Goal: Information Seeking & Learning: Check status

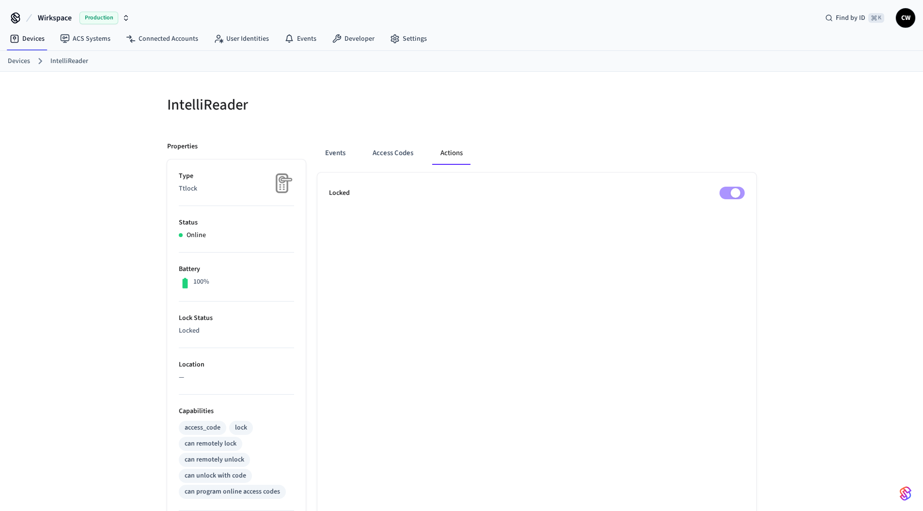
click at [95, 107] on div "IntelliReader Properties Type Ttlock Status Online Battery 100% Lock Status Loc…" at bounding box center [461, 390] width 923 height 637
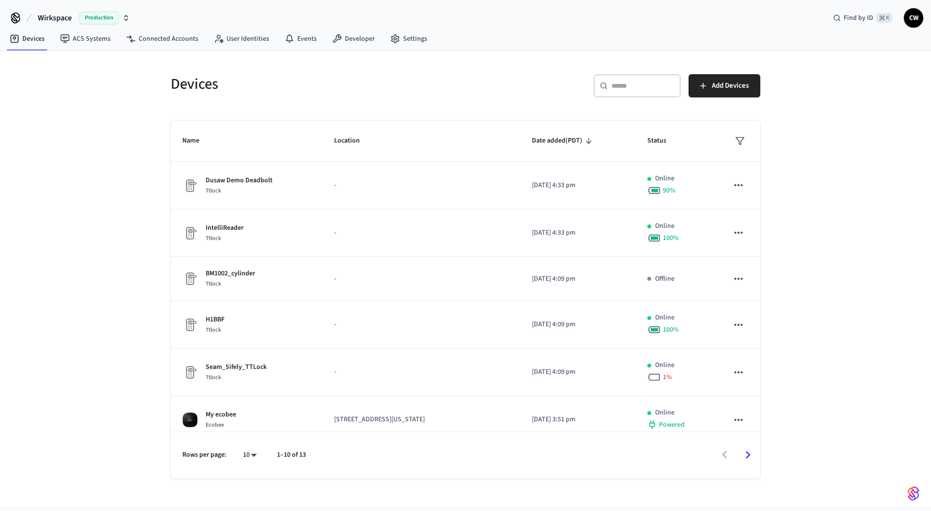
click at [116, 130] on div "Devices ​ ​ Add Devices Name Location Date added (PDT) Status Dusaw Demo Deadbo…" at bounding box center [465, 278] width 931 height 455
click at [99, 36] on link "ACS Systems" at bounding box center [85, 38] width 66 height 17
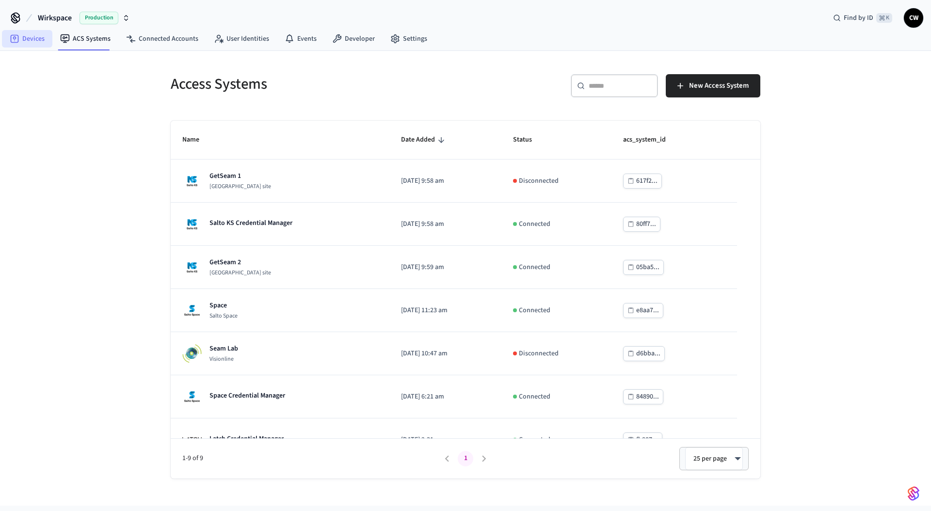
click at [27, 37] on link "Devices" at bounding box center [27, 38] width 50 height 17
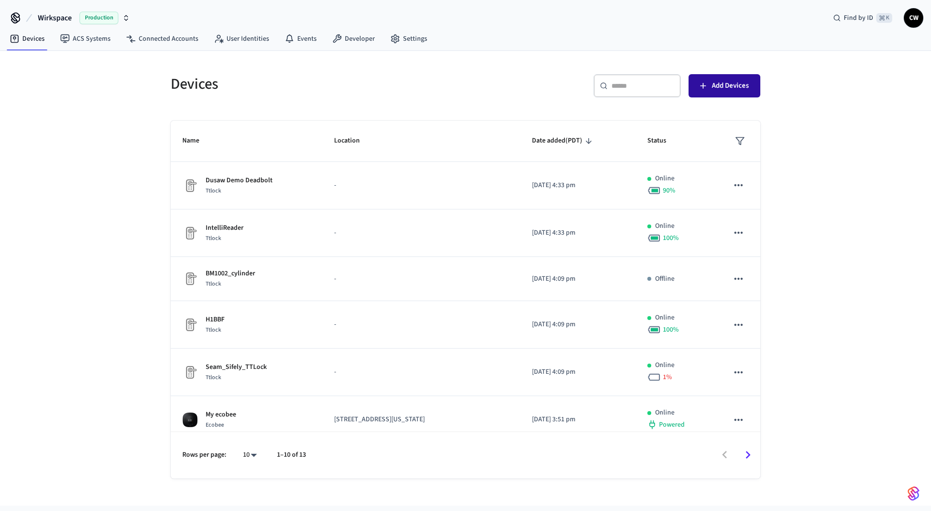
click at [743, 82] on span "Add Devices" at bounding box center [729, 85] width 37 height 13
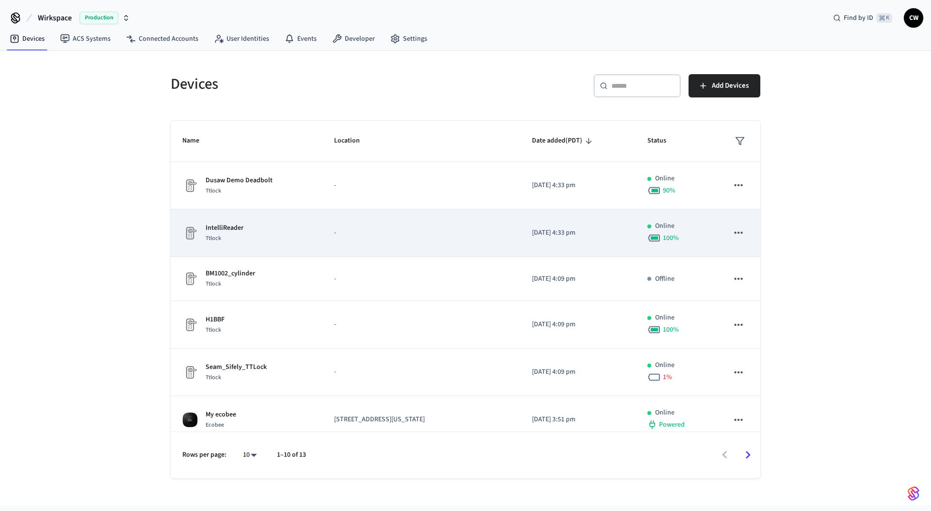
click at [493, 223] on td "-" at bounding box center [421, 232] width 198 height 47
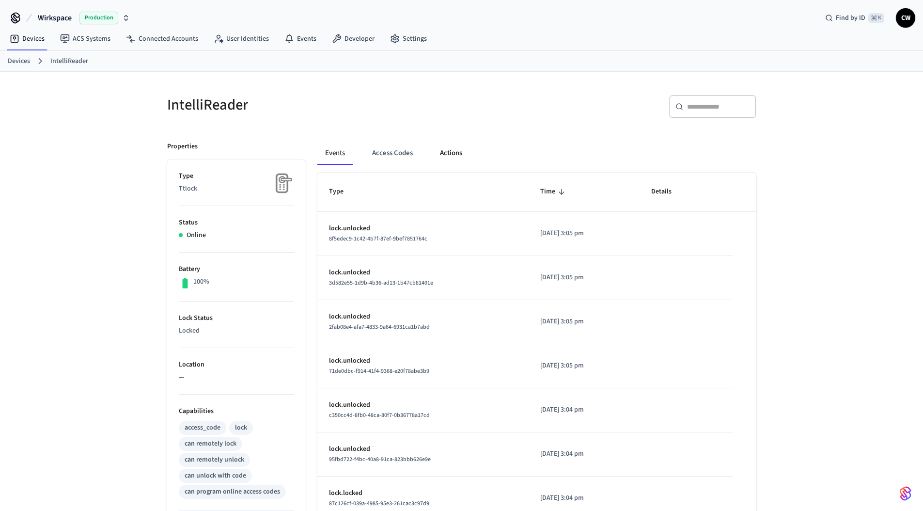
click at [439, 146] on button "Actions" at bounding box center [451, 153] width 38 height 23
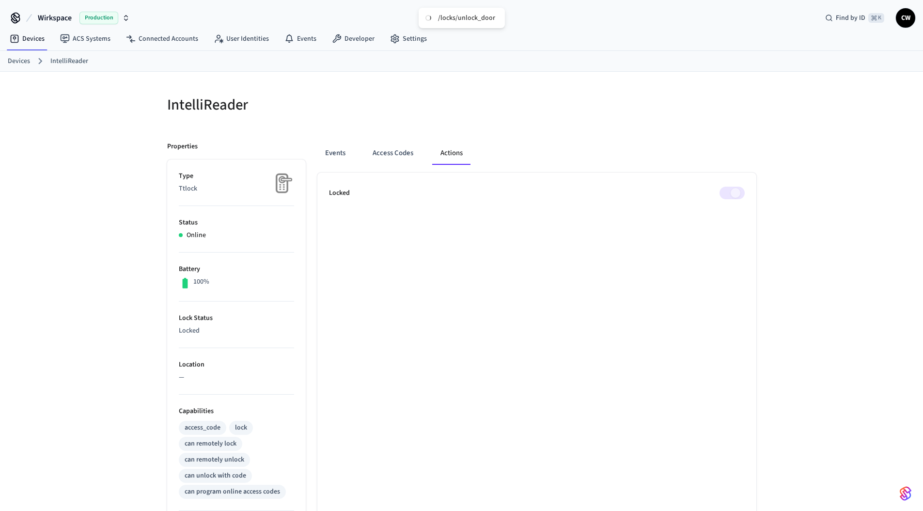
click at [814, 140] on div "IntelliReader Properties Type Ttlock Status Online Battery 100% Lock Status Loc…" at bounding box center [461, 390] width 923 height 637
click at [773, 183] on div "IntelliReader Properties Type Ttlock Status Online Battery 100% Lock Status Unl…" at bounding box center [461, 390] width 923 height 637
click at [700, 140] on div "Events Access Codes Actions Locked" at bounding box center [531, 419] width 451 height 579
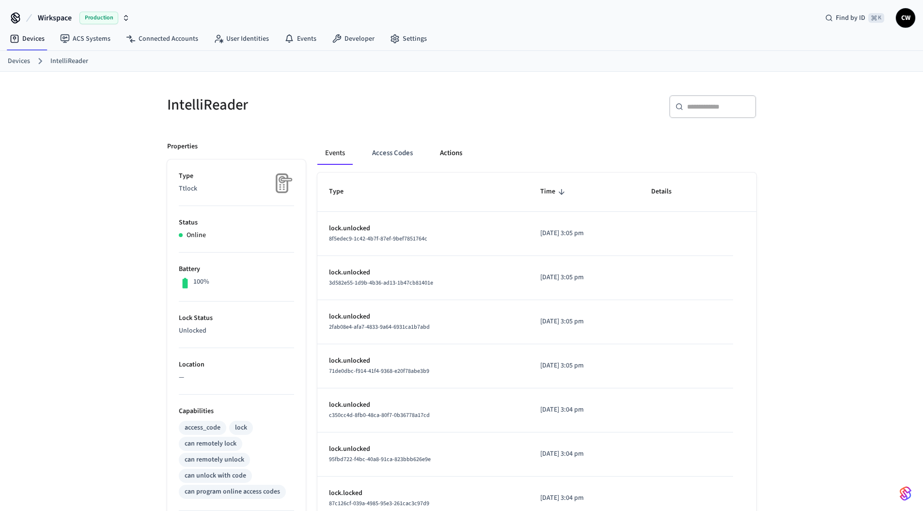
click at [440, 151] on button "Actions" at bounding box center [451, 153] width 38 height 23
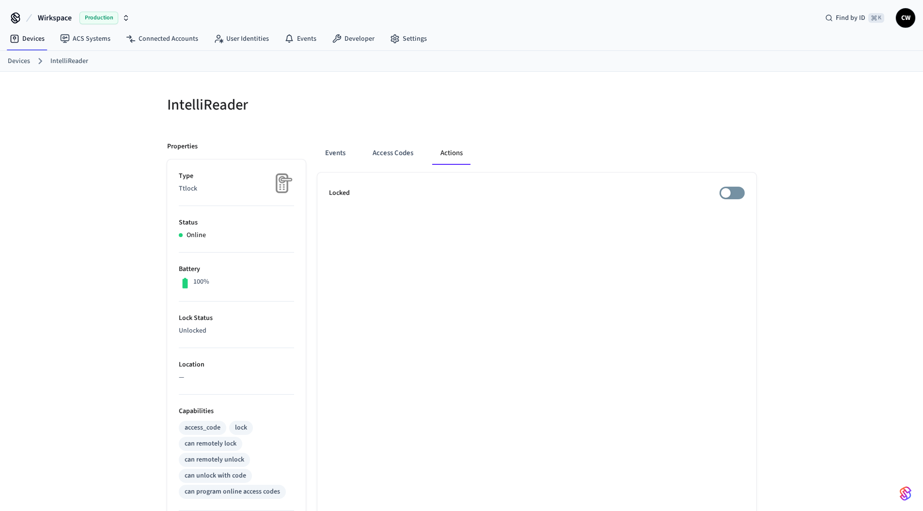
click at [451, 131] on div "Events Access Codes Actions Locked" at bounding box center [531, 419] width 451 height 579
click at [91, 37] on link "ACS Systems" at bounding box center [85, 38] width 66 height 17
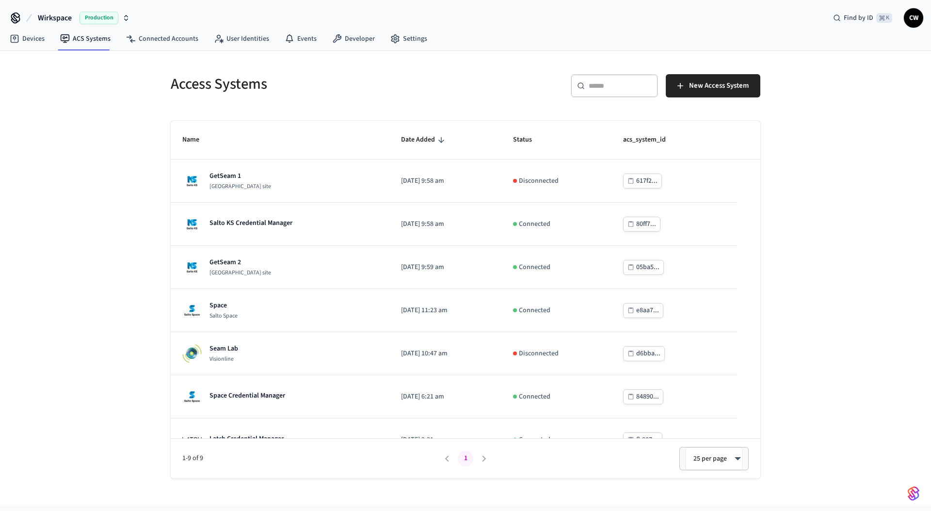
click at [34, 48] on nav "Devices ACS Systems Connected Accounts User Identities Events Developer Settings" at bounding box center [218, 39] width 433 height 22
click at [33, 39] on link "Devices" at bounding box center [27, 38] width 50 height 17
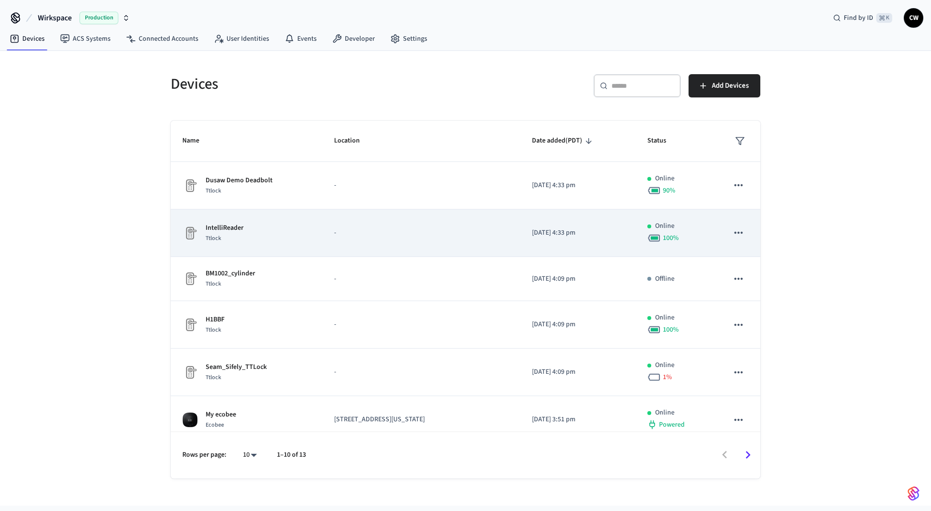
click at [254, 230] on div "IntelliReader Ttlock" at bounding box center [246, 233] width 128 height 20
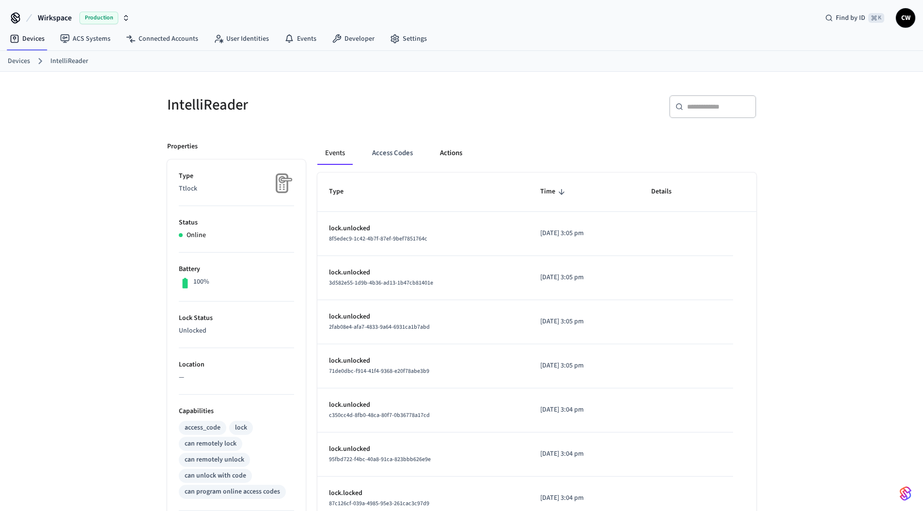
click at [460, 156] on button "Actions" at bounding box center [451, 153] width 38 height 23
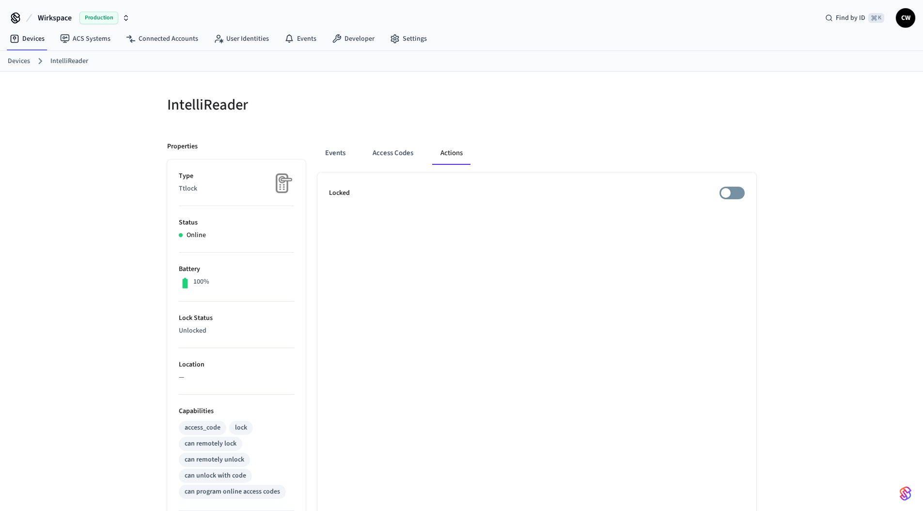
click at [457, 123] on div at bounding box center [606, 104] width 300 height 43
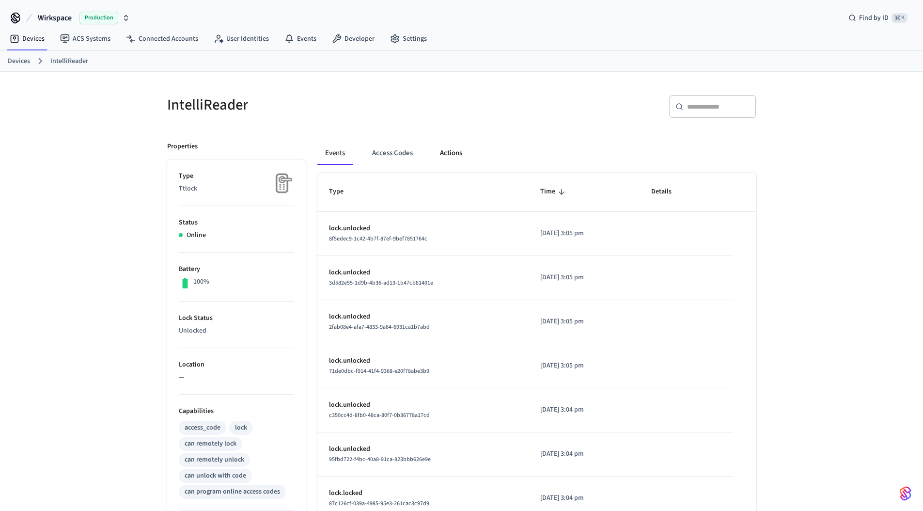
click at [455, 157] on button "Actions" at bounding box center [451, 153] width 38 height 23
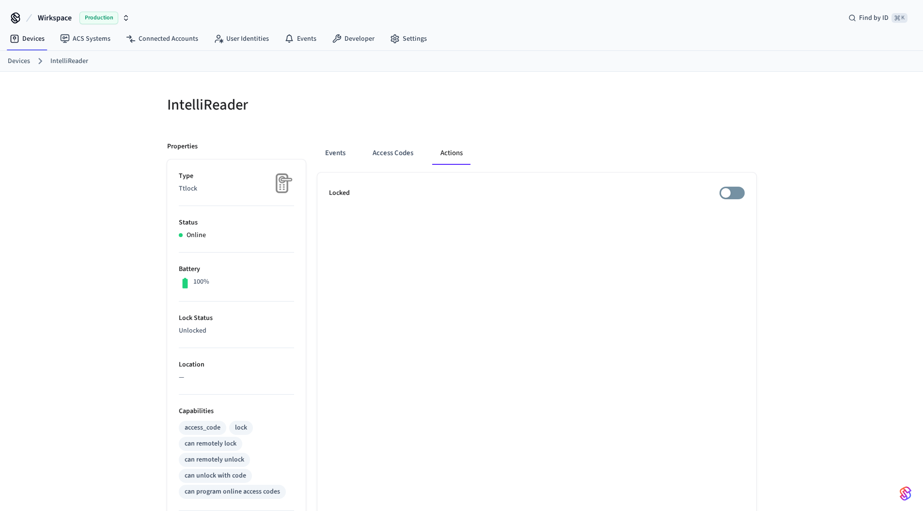
click at [486, 114] on div at bounding box center [612, 110] width 289 height 31
click at [487, 113] on div at bounding box center [612, 110] width 289 height 31
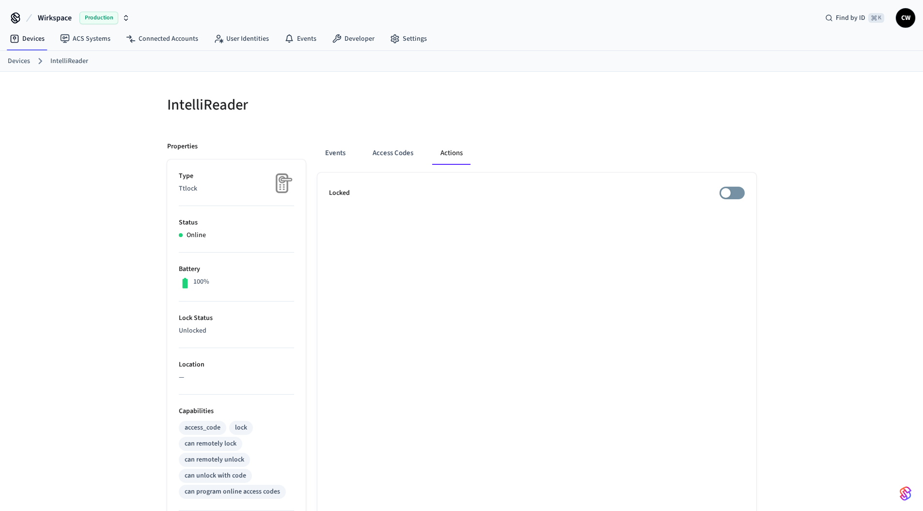
click at [86, 101] on div "IntelliReader Properties Type Ttlock Status Online Battery 100% Lock Status Unl…" at bounding box center [461, 390] width 923 height 637
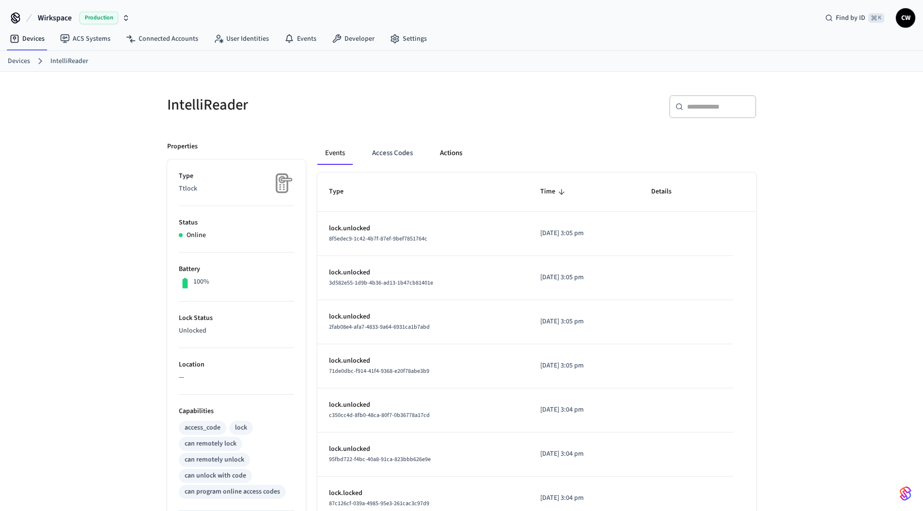
click at [455, 145] on button "Actions" at bounding box center [451, 153] width 38 height 23
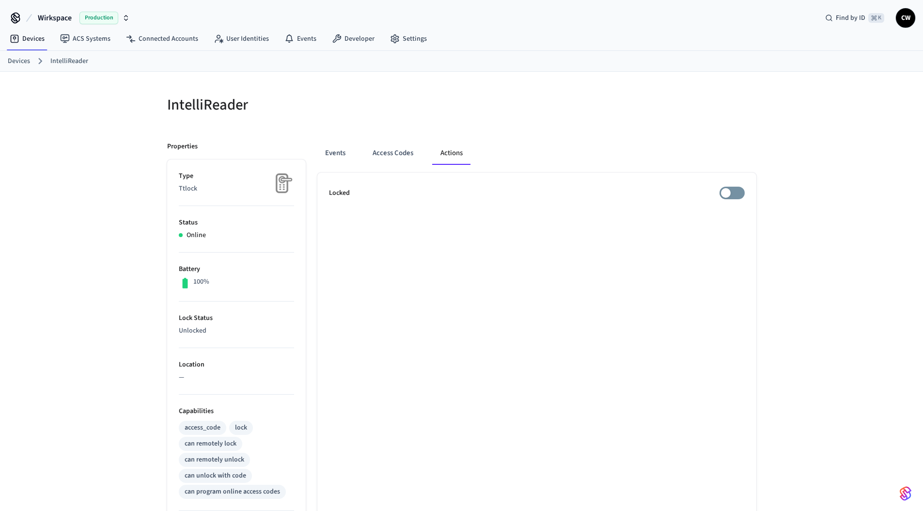
click at [639, 138] on div "Events Access Codes Actions Locked" at bounding box center [531, 419] width 451 height 579
click at [637, 138] on div "Events Access Codes Actions Locked" at bounding box center [531, 419] width 451 height 579
click at [293, 110] on h5 "IntelliReader" at bounding box center [311, 105] width 289 height 20
click at [183, 37] on link "Connected Accounts" at bounding box center [162, 38] width 88 height 17
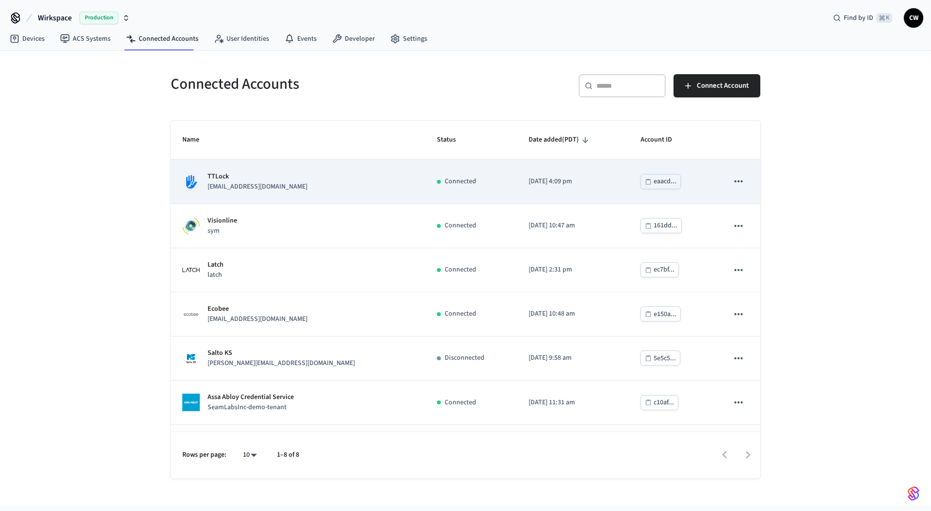
click at [248, 192] on td "TTLock lab.ttlock@getseam.com" at bounding box center [298, 181] width 254 height 44
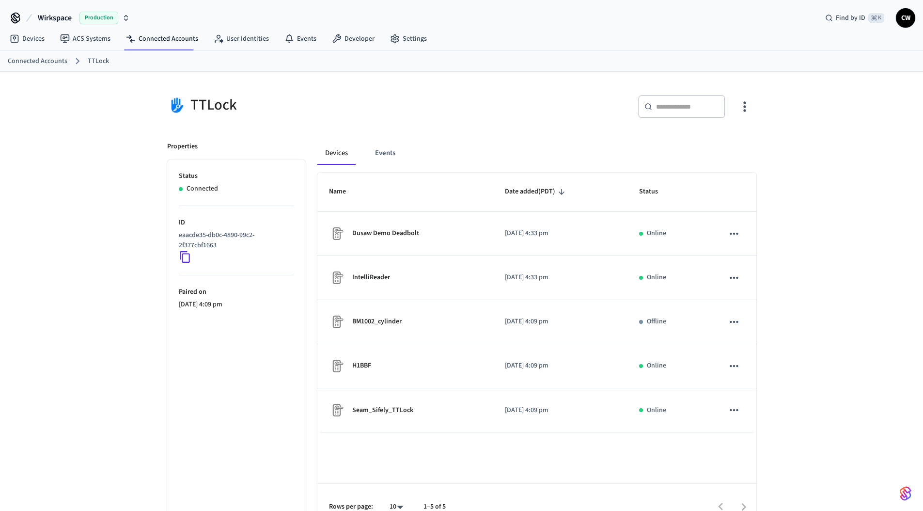
click at [749, 100] on icon "button" at bounding box center [744, 106] width 15 height 15
click at [728, 143] on span "Sync Account" at bounding box center [717, 147] width 39 height 10
click at [391, 290] on div at bounding box center [465, 255] width 931 height 511
click at [400, 280] on body "Connected account successfully polled! Wirkspace Production Find by ID ⌘ K CW D…" at bounding box center [461, 265] width 923 height 530
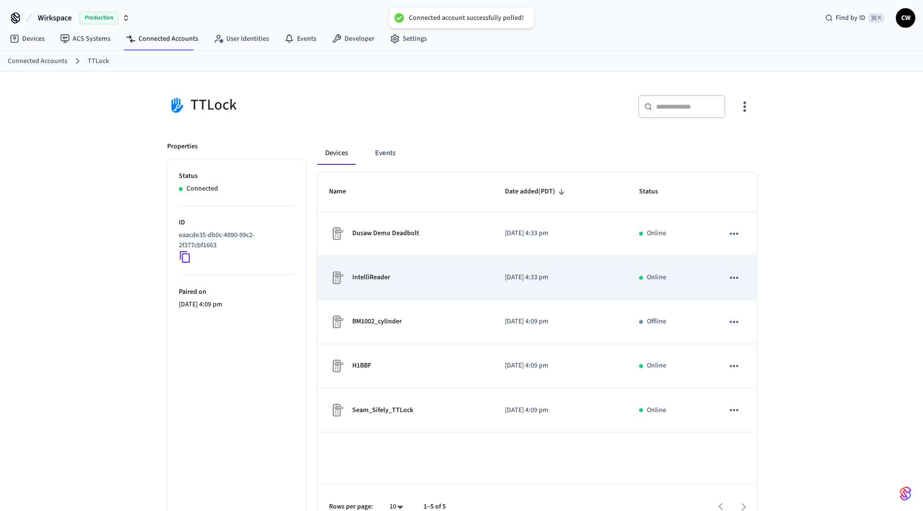
click at [401, 280] on div "IntelliReader" at bounding box center [405, 278] width 153 height 16
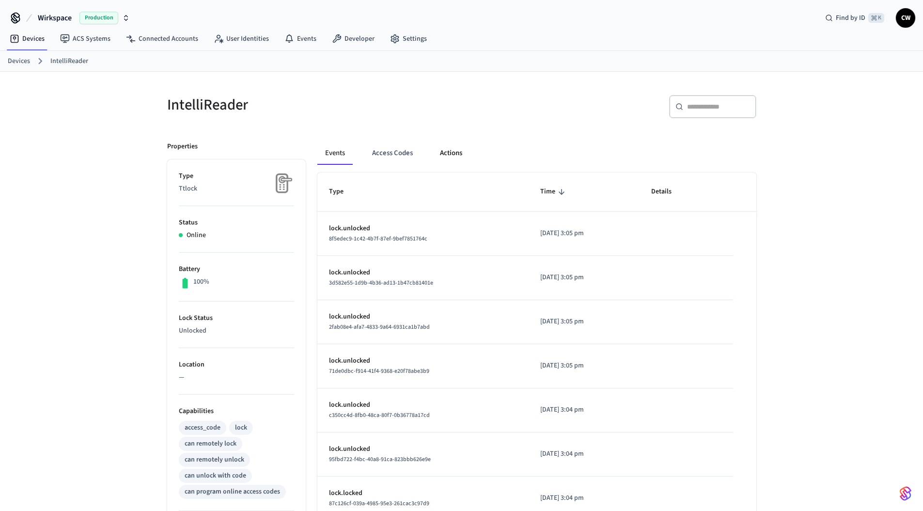
click at [433, 157] on button "Actions" at bounding box center [451, 153] width 38 height 23
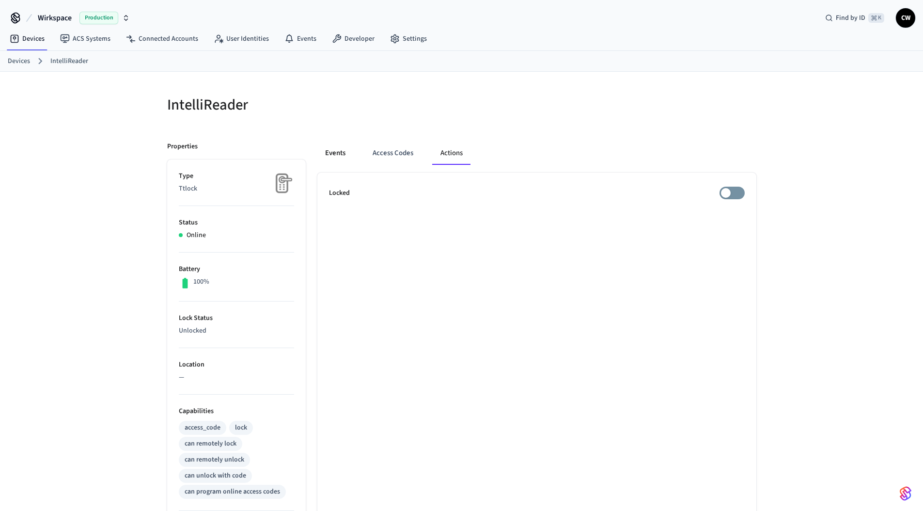
click at [350, 149] on button "Events" at bounding box center [335, 153] width 36 height 23
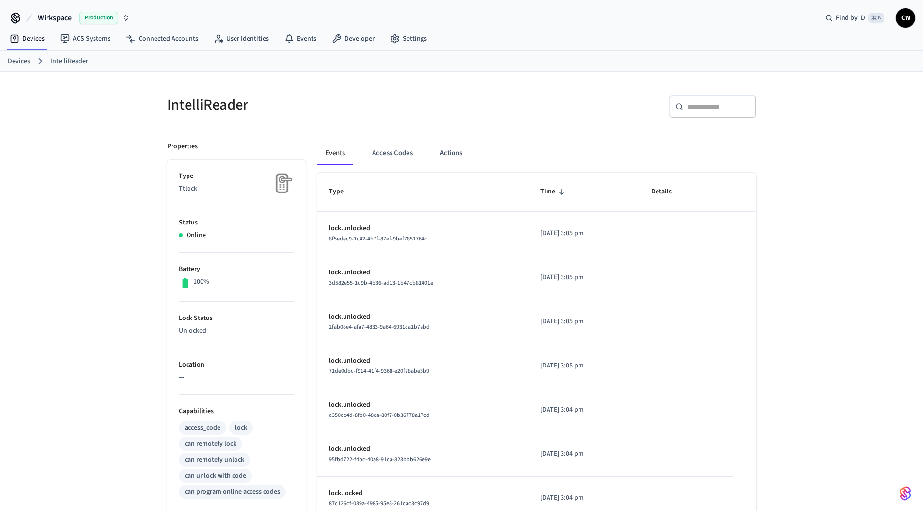
click at [18, 60] on link "Devices" at bounding box center [19, 61] width 22 height 10
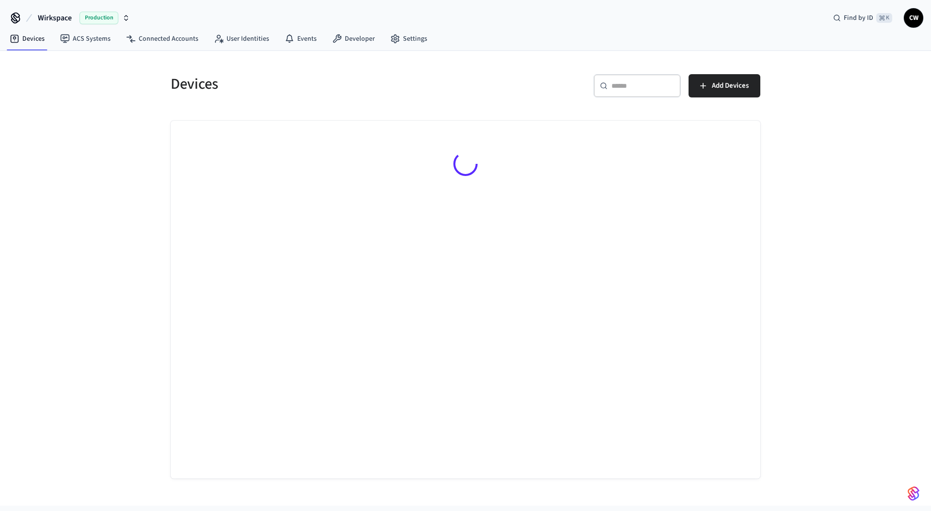
click at [77, 207] on div "Devices ​ ​ Add Devices" at bounding box center [465, 278] width 931 height 455
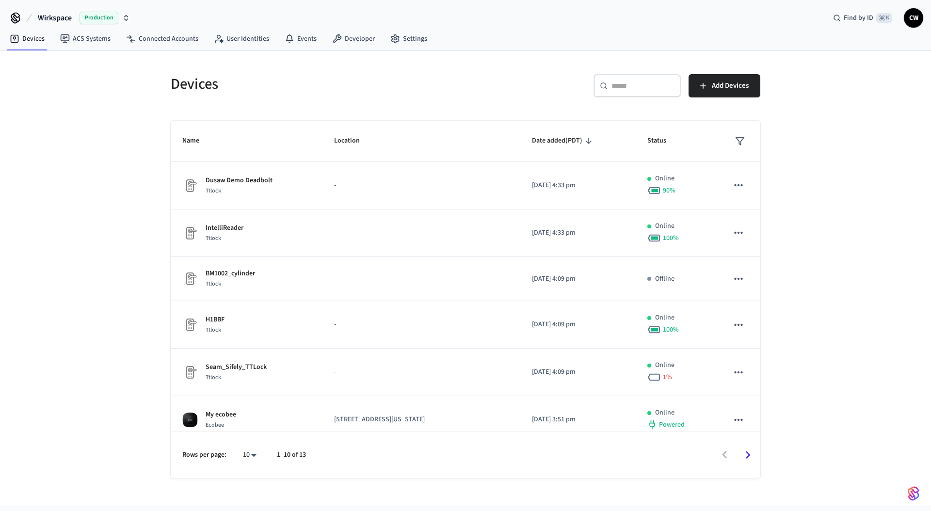
click at [191, 88] on h5 "Devices" at bounding box center [315, 84] width 289 height 20
click at [113, 116] on div "Devices ​ ​ Add Devices Name Location Date added (PDT) Status Dusaw Demo Deadbo…" at bounding box center [465, 278] width 931 height 455
click at [104, 202] on div "Devices ​ ​ Add Devices Name Location Date added (PDT) Status Dusaw Demo Deadbo…" at bounding box center [465, 278] width 931 height 455
click at [113, 233] on div "Devices ​ ​ Add Devices Name Location Date added (PDT) Status Dusaw Demo Deadbo…" at bounding box center [465, 278] width 931 height 455
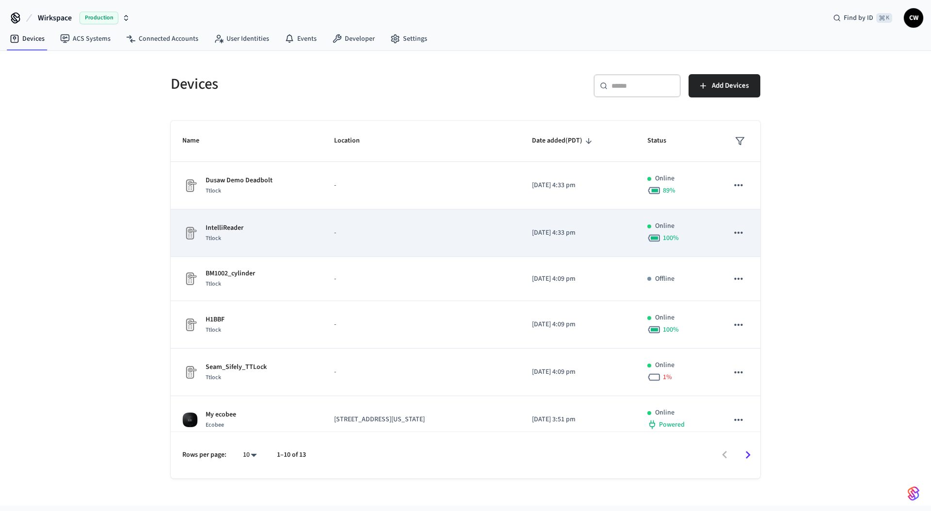
click at [334, 235] on p "-" at bounding box center [421, 233] width 174 height 10
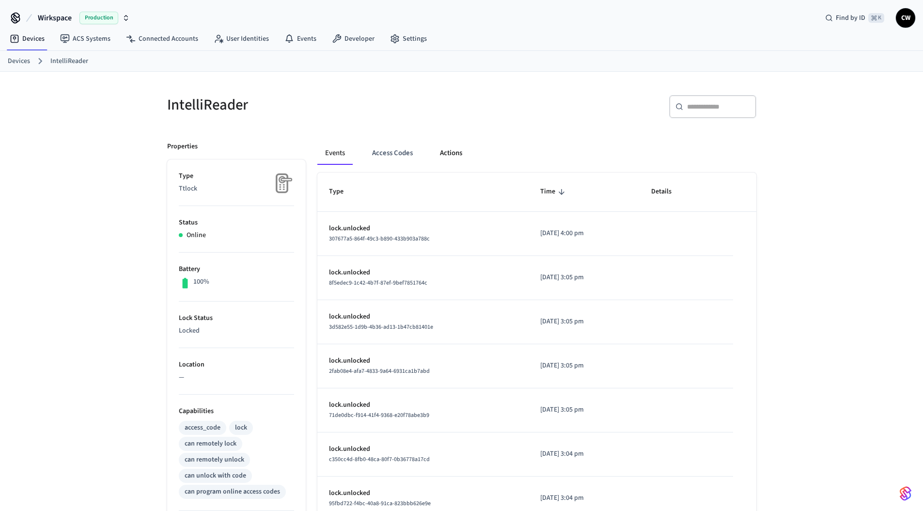
click at [435, 152] on button "Actions" at bounding box center [451, 153] width 38 height 23
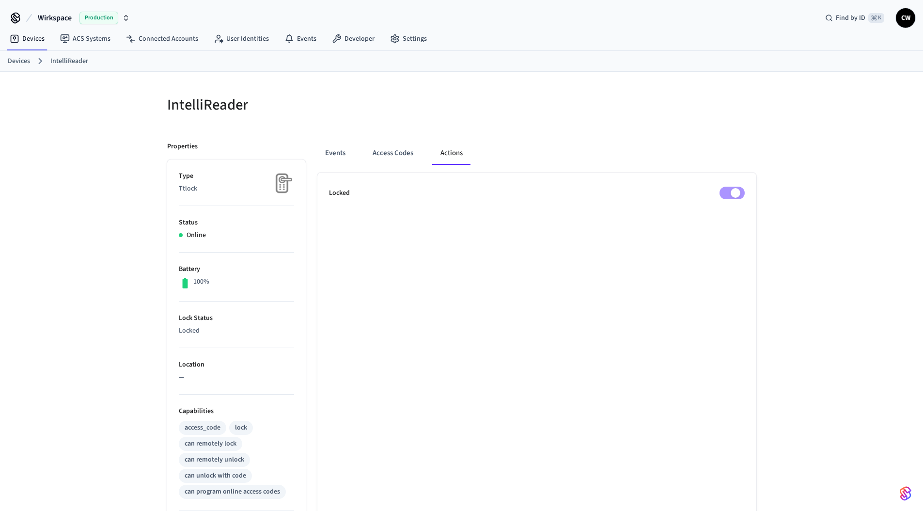
click at [533, 126] on div "IntelliReader Properties Type Ttlock Status Online Battery 100% Lock Status Loc…" at bounding box center [461, 395] width 605 height 625
click at [350, 148] on button "Events" at bounding box center [335, 153] width 36 height 23
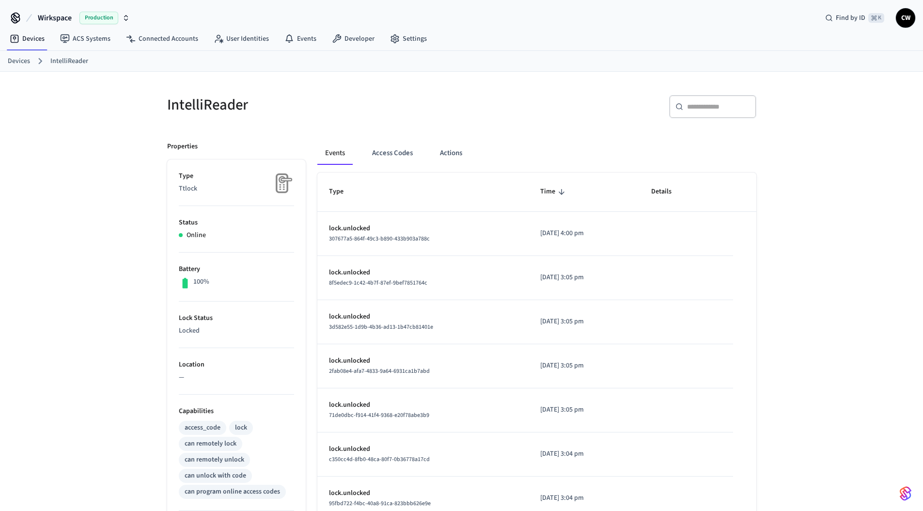
click at [424, 114] on h5 "IntelliReader" at bounding box center [311, 105] width 289 height 20
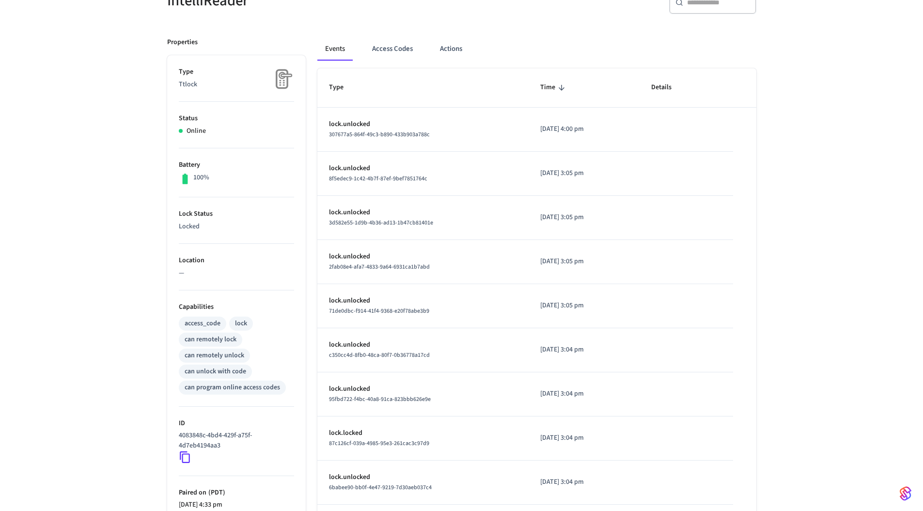
scroll to position [198, 0]
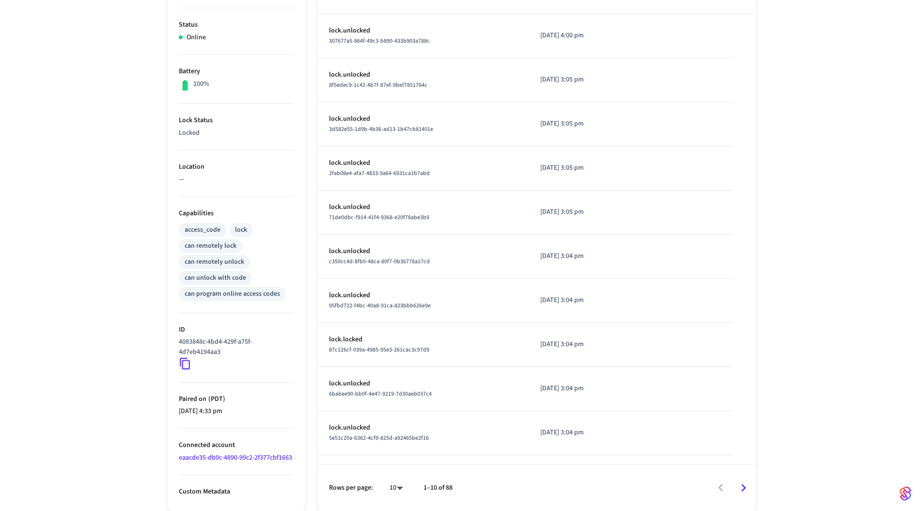
click at [186, 364] on icon at bounding box center [185, 363] width 13 height 13
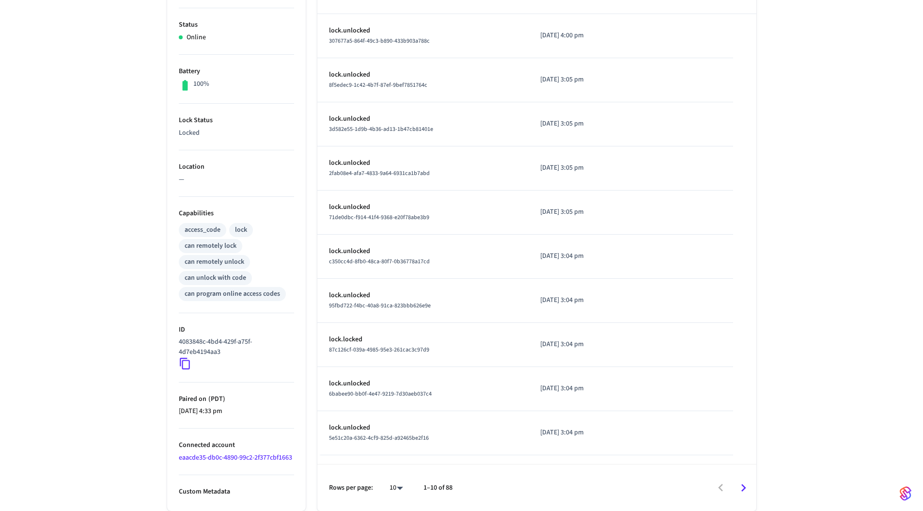
click at [86, 353] on div "IntelliReader ​ ​ Properties Type Ttlock Status Online Battery 100% Lock Status…" at bounding box center [461, 192] width 923 height 637
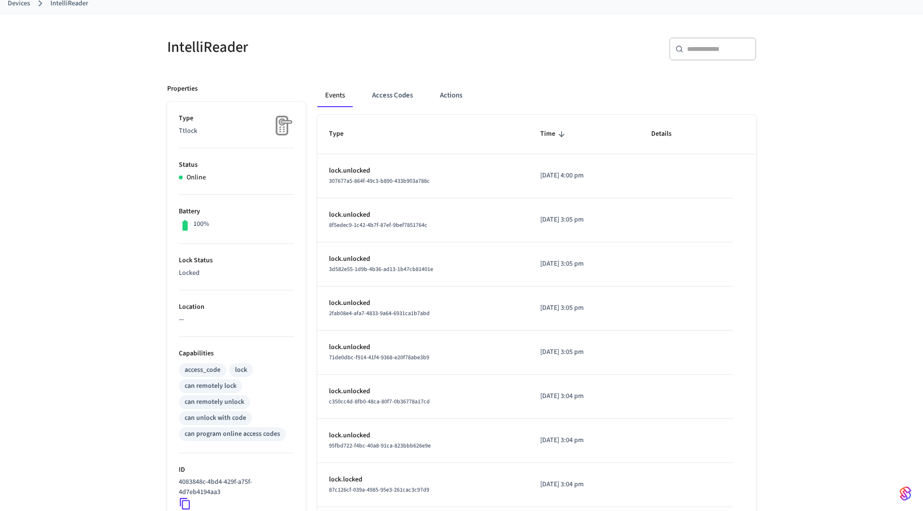
scroll to position [0, 0]
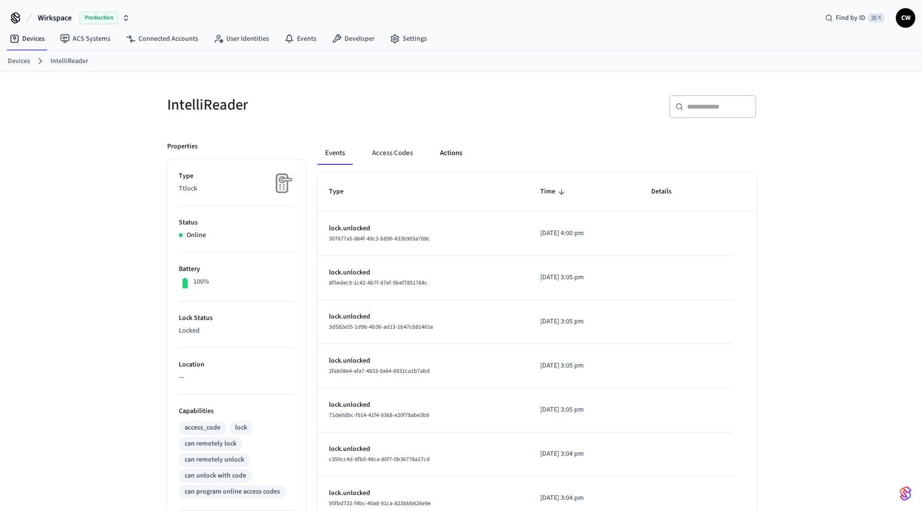
click at [451, 159] on button "Actions" at bounding box center [451, 153] width 38 height 23
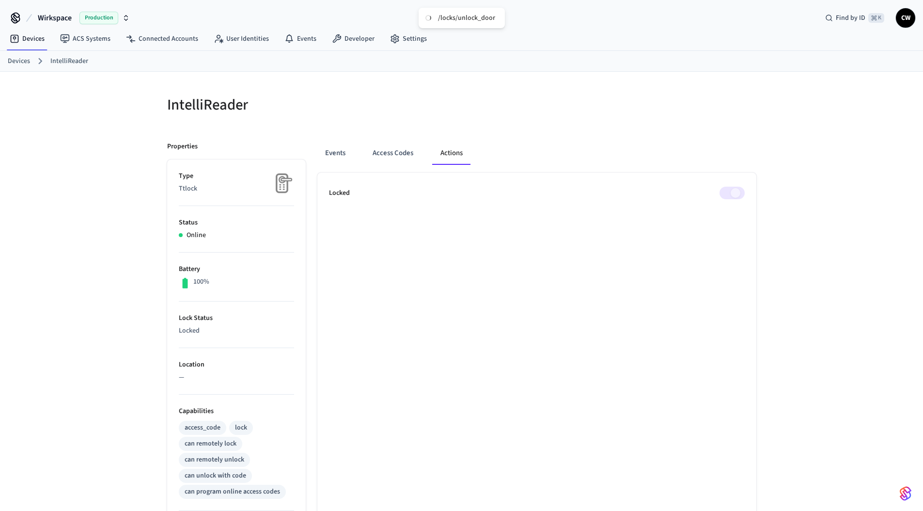
click at [637, 88] on div at bounding box center [606, 104] width 300 height 43
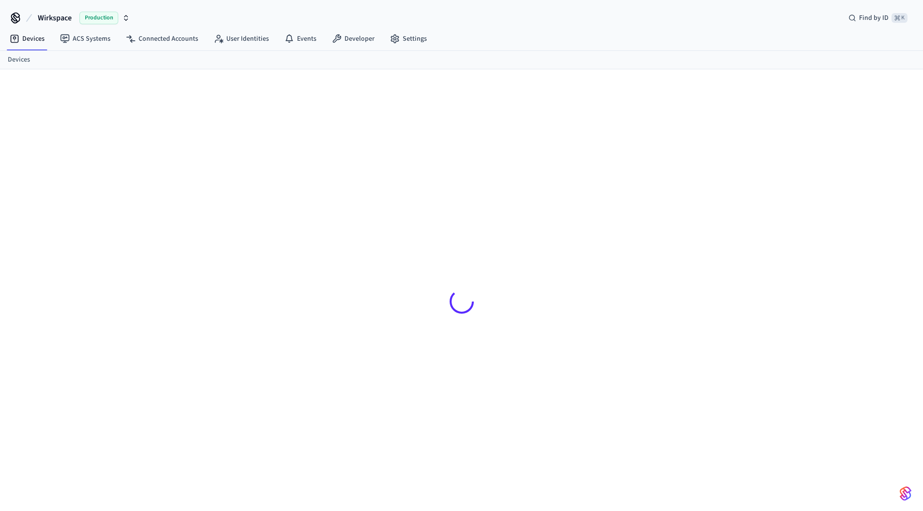
click at [79, 157] on div at bounding box center [461, 296] width 923 height 455
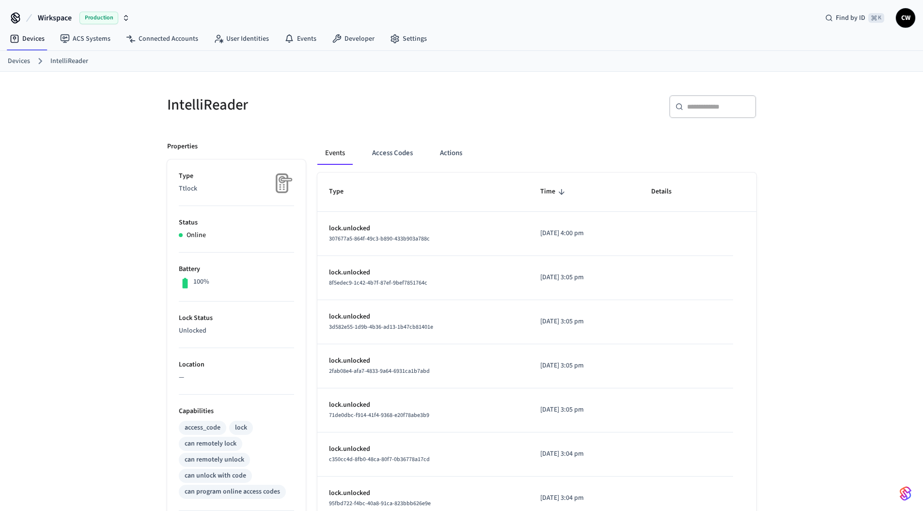
click at [476, 160] on div "Events Access Codes Actions" at bounding box center [536, 153] width 439 height 23
click at [457, 151] on button "Actions" at bounding box center [451, 153] width 38 height 23
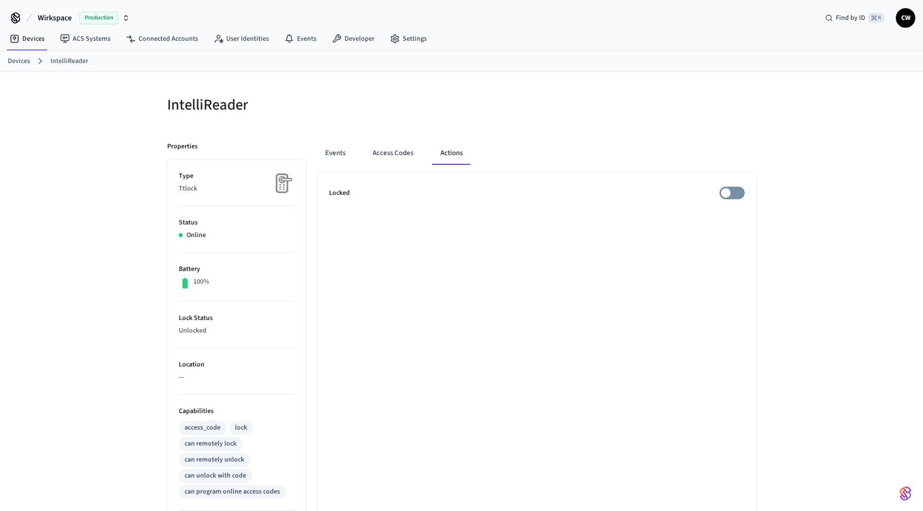
click at [592, 122] on div at bounding box center [612, 110] width 289 height 31
click at [641, 113] on div at bounding box center [612, 110] width 289 height 31
click at [414, 117] on div "IntelliReader" at bounding box center [306, 104] width 300 height 43
click at [105, 185] on div "IntelliReader Properties Type Ttlock Status Online Battery 100% Lock Status Unl…" at bounding box center [461, 390] width 923 height 637
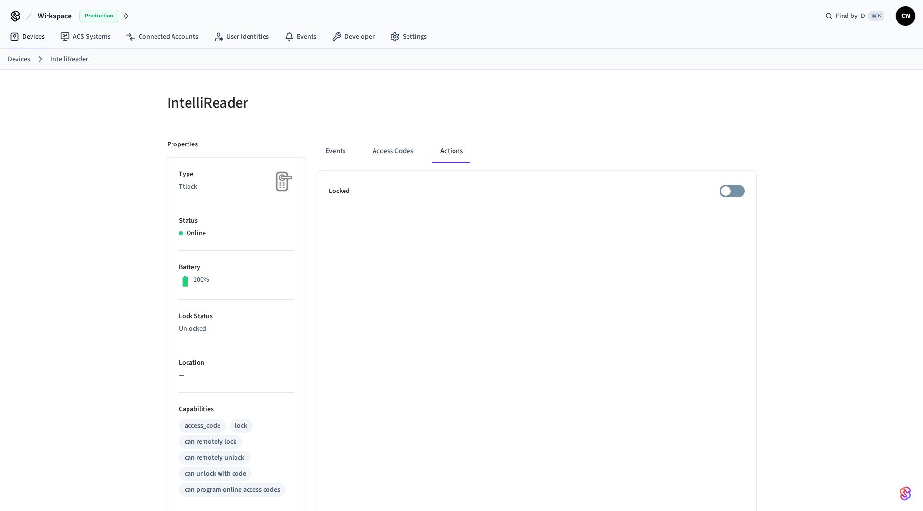
click at [144, 111] on div "IntelliReader Properties Type Ttlock Status Online Battery 100% Lock Status Unl…" at bounding box center [461, 388] width 923 height 637
click at [77, 180] on div "IntelliReader Properties Type Ttlock Status Online Battery 100% Lock Status Unl…" at bounding box center [461, 388] width 923 height 637
click at [79, 56] on link "IntelliReader" at bounding box center [69, 59] width 38 height 10
click at [96, 38] on link "ACS Systems" at bounding box center [85, 38] width 66 height 17
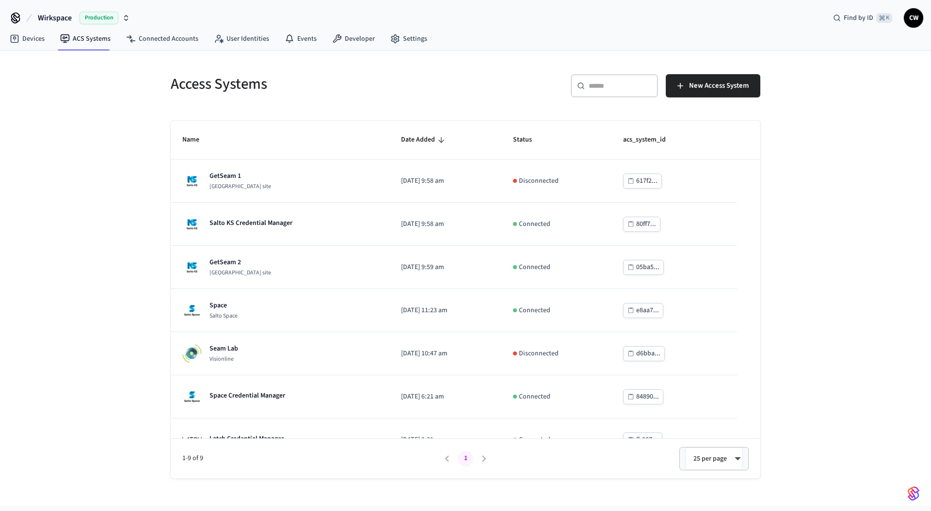
click at [100, 94] on div "Access Systems ​ ​ New Access System Name Date Added Status acs_system_id GetSe…" at bounding box center [465, 278] width 931 height 455
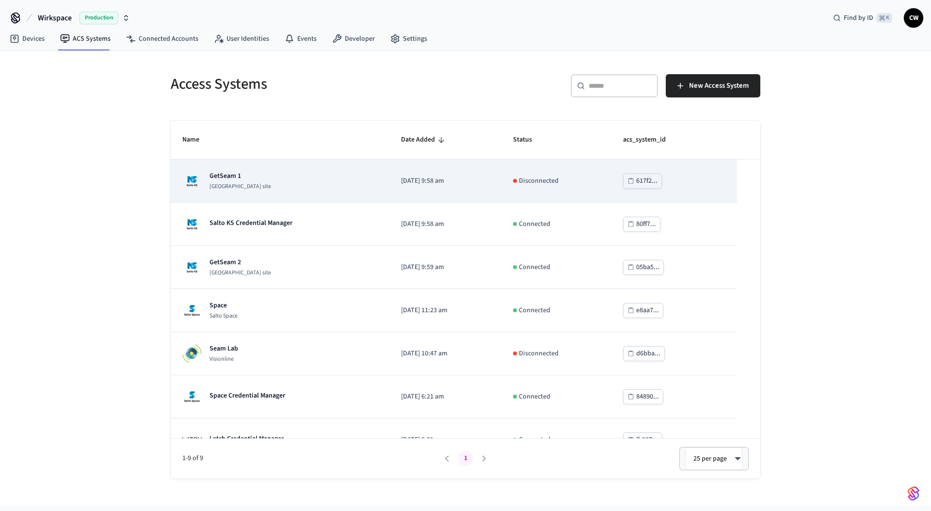
click at [338, 182] on div "GetSeam 1 Salto KS site" at bounding box center [279, 180] width 195 height 19
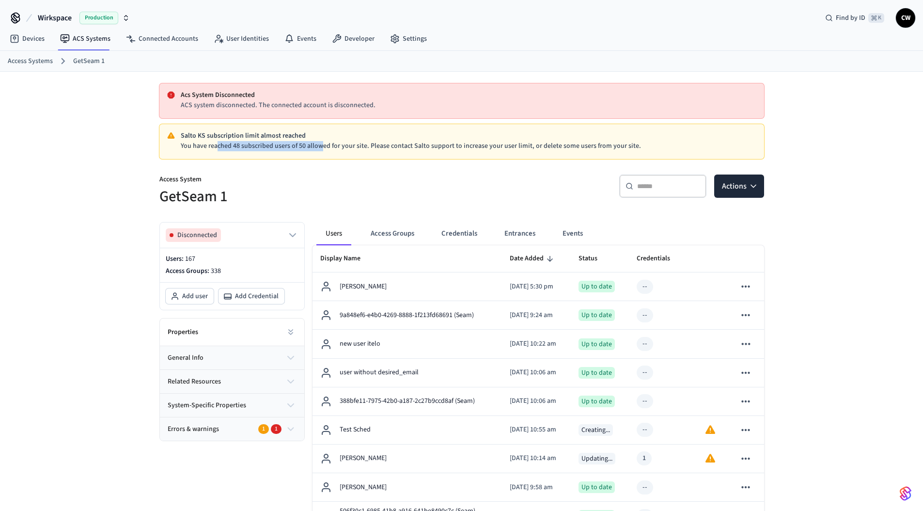
drag, startPoint x: 311, startPoint y: 142, endPoint x: 320, endPoint y: 142, distance: 9.2
click at [320, 142] on p "You have reached 48 subscribed users of 50 allowed for your site. Please contac…" at bounding box center [469, 146] width 576 height 10
click at [159, 153] on div "Salto KS subscription limit almost reached You have reached 48 subscribed users…" at bounding box center [461, 141] width 605 height 35
click at [34, 62] on link "Access Systems" at bounding box center [30, 61] width 45 height 10
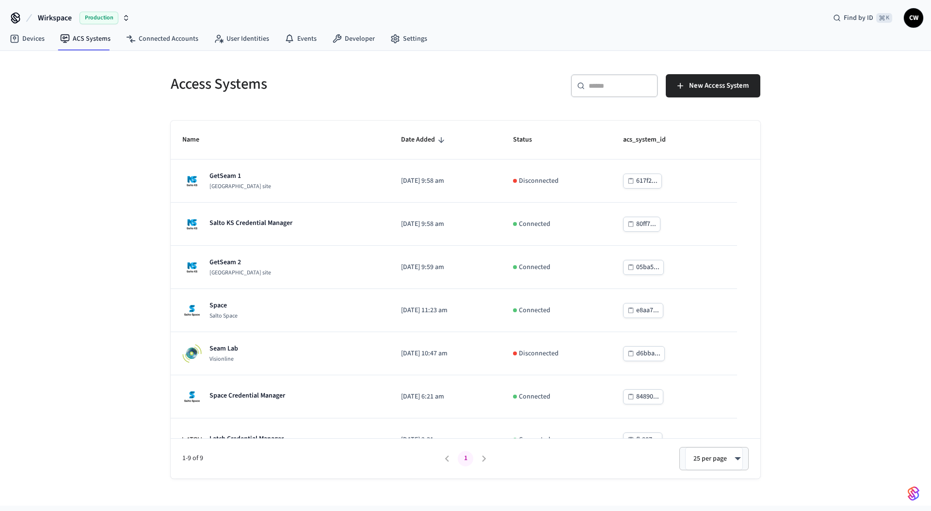
click at [81, 143] on div "Access Systems ​ ​ New Access System Name Date Added Status acs_system_id GetSe…" at bounding box center [465, 278] width 931 height 455
click at [126, 109] on div "Access Systems ​ ​ New Access System Name Date Added Status acs_system_id GetSe…" at bounding box center [465, 278] width 931 height 455
click at [24, 33] on link "Devices" at bounding box center [27, 38] width 50 height 17
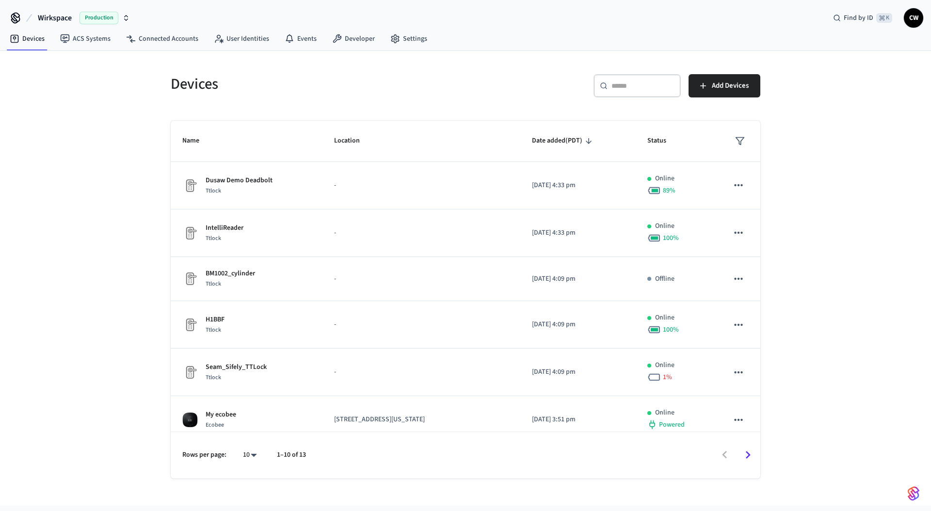
click at [88, 230] on div "Devices ​ ​ Add Devices Name Location Date added (PDT) Status Dusaw Demo Deadbo…" at bounding box center [465, 278] width 931 height 455
click at [79, 106] on div "Devices ​ ​ Add Devices Name Location Date added (PDT) Status Dusaw Demo Deadbo…" at bounding box center [465, 278] width 931 height 455
click at [75, 131] on div "Devices ​ ​ Add Devices Name Location Date added (PDT) Status Dusaw Demo Deadbo…" at bounding box center [465, 278] width 931 height 455
click at [90, 256] on div "Devices ​ ​ Add Devices Name Location Date added (PDT) Status Dusaw Demo Deadbo…" at bounding box center [465, 278] width 931 height 455
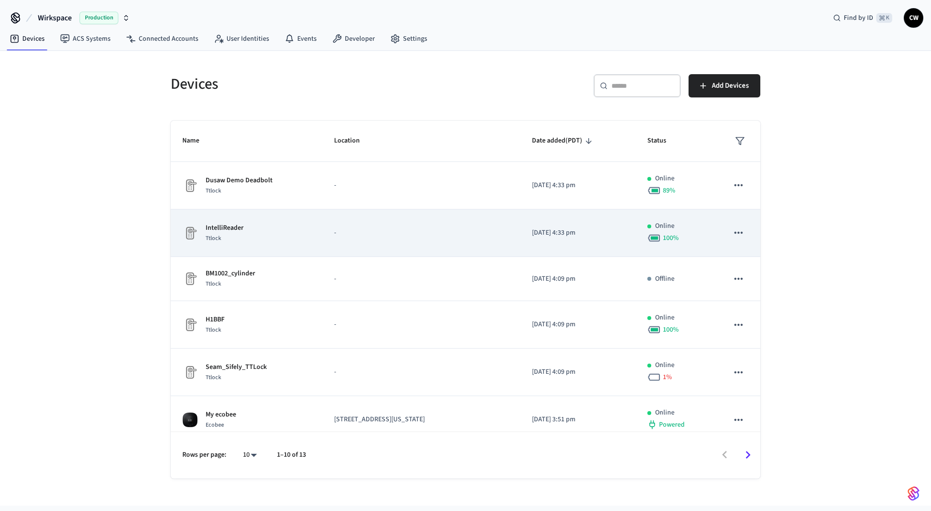
click at [246, 230] on div "IntelliReader Ttlock" at bounding box center [246, 233] width 128 height 20
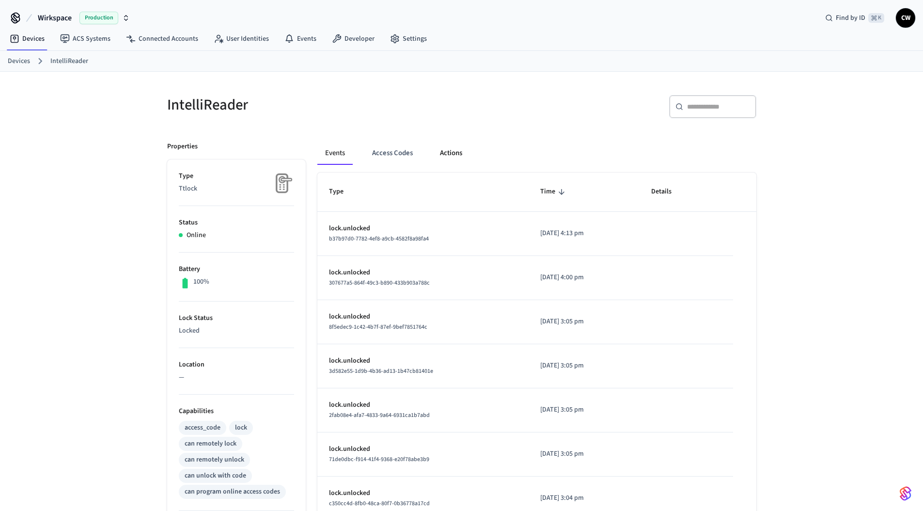
drag, startPoint x: 439, startPoint y: 158, endPoint x: 456, endPoint y: 153, distance: 18.4
click at [439, 158] on button "Actions" at bounding box center [451, 153] width 38 height 23
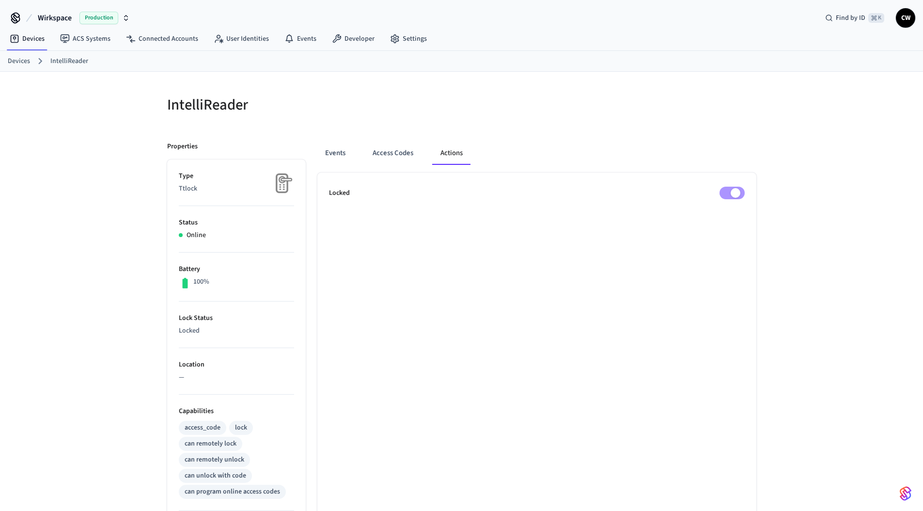
click at [501, 110] on div at bounding box center [612, 110] width 289 height 31
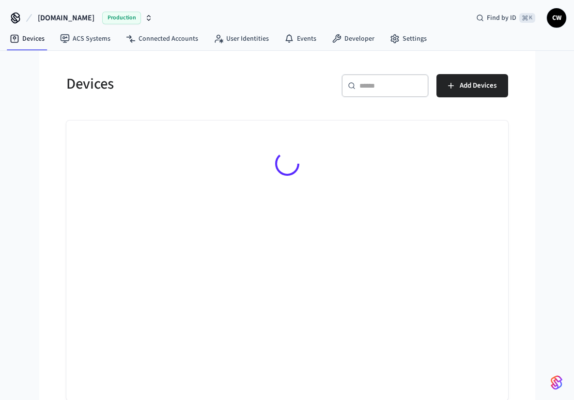
click at [39, 232] on div "Devices ​ ​ Add Devices" at bounding box center [287, 226] width 496 height 350
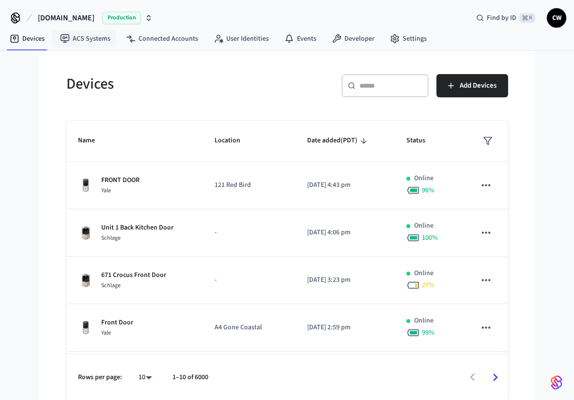
click at [82, 15] on span "Hospitable.com" at bounding box center [66, 18] width 57 height 12
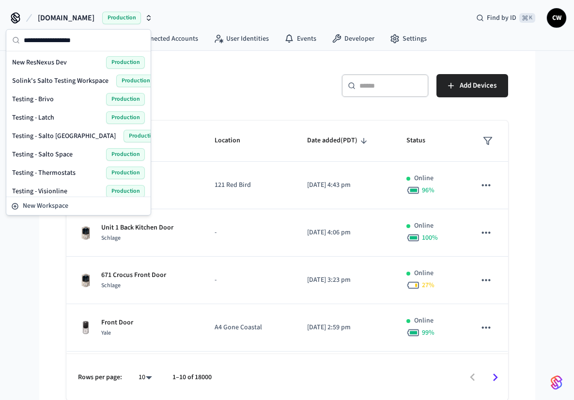
scroll to position [294, 0]
click at [62, 81] on span "Solink's Salto Testing Workspace" at bounding box center [60, 82] width 96 height 10
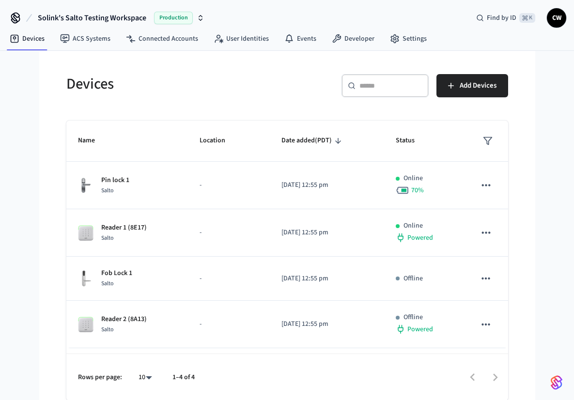
click at [98, 98] on div "Devices" at bounding box center [168, 84] width 227 height 43
click at [93, 81] on h5 "Devices" at bounding box center [173, 84] width 215 height 20
click at [154, 92] on h5 "Devices" at bounding box center [173, 84] width 215 height 20
click at [75, 45] on link "ACS Systems" at bounding box center [85, 38] width 66 height 17
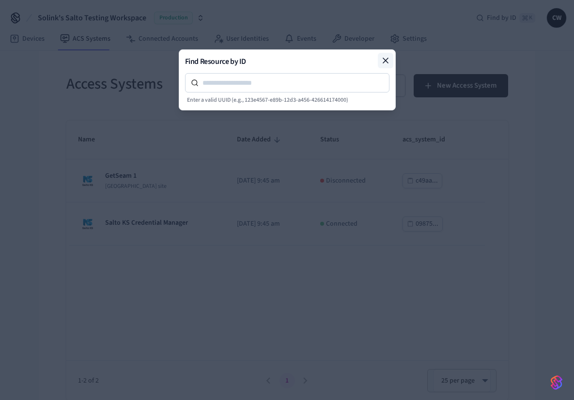
click at [385, 59] on icon at bounding box center [386, 61] width 10 height 10
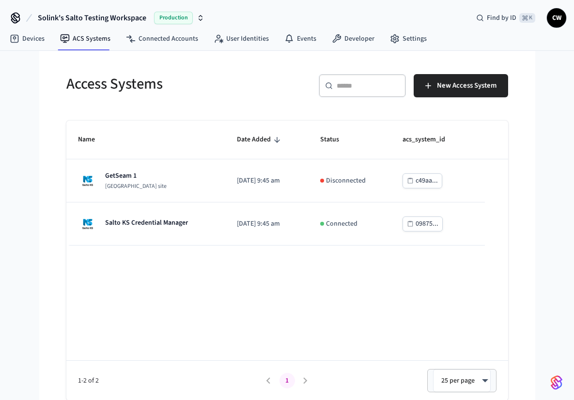
click at [539, 172] on div "Solink's Salto Testing Workspace Production Find by ID ⌘ K CW Devices ACS Syste…" at bounding box center [287, 200] width 574 height 401
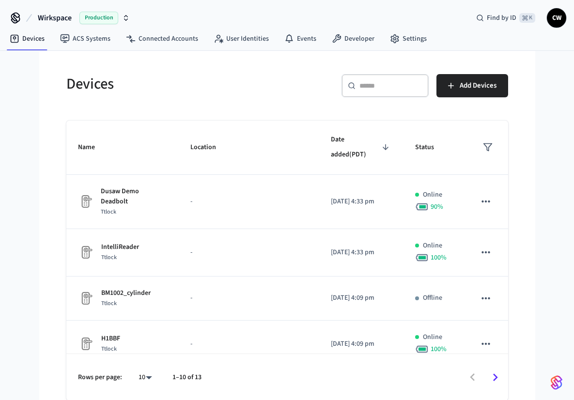
click at [62, 108] on div "Devices ​ ​ Add Devices Name Location Date added (PDT) Status Dusaw Demo Deadbo…" at bounding box center [288, 232] width 458 height 338
click at [87, 86] on h5 "Devices" at bounding box center [173, 84] width 215 height 20
click at [173, 94] on h5 "Devices" at bounding box center [173, 84] width 215 height 20
